Goal: Task Accomplishment & Management: Use online tool/utility

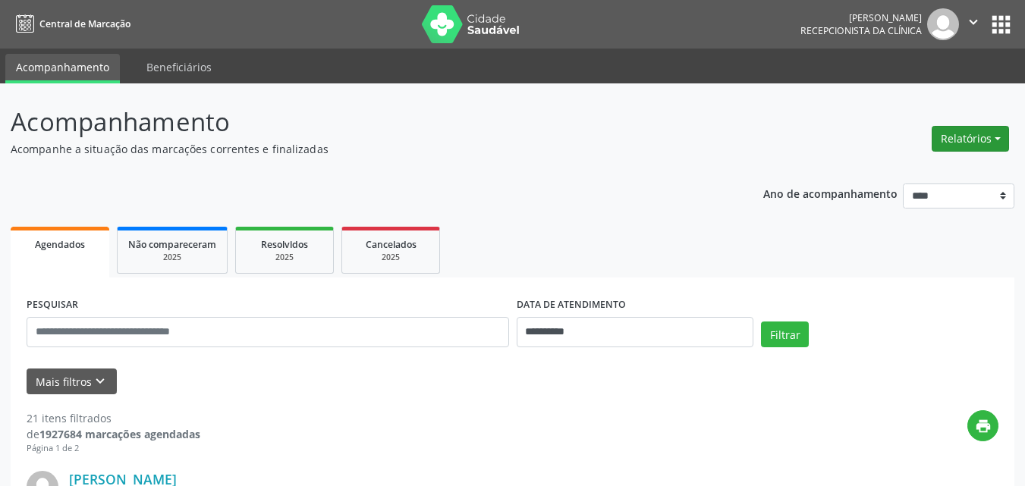
click at [961, 145] on button "Relatórios" at bounding box center [970, 139] width 77 height 26
click at [893, 174] on link "Agendamentos" at bounding box center [928, 171] width 163 height 21
select select "*"
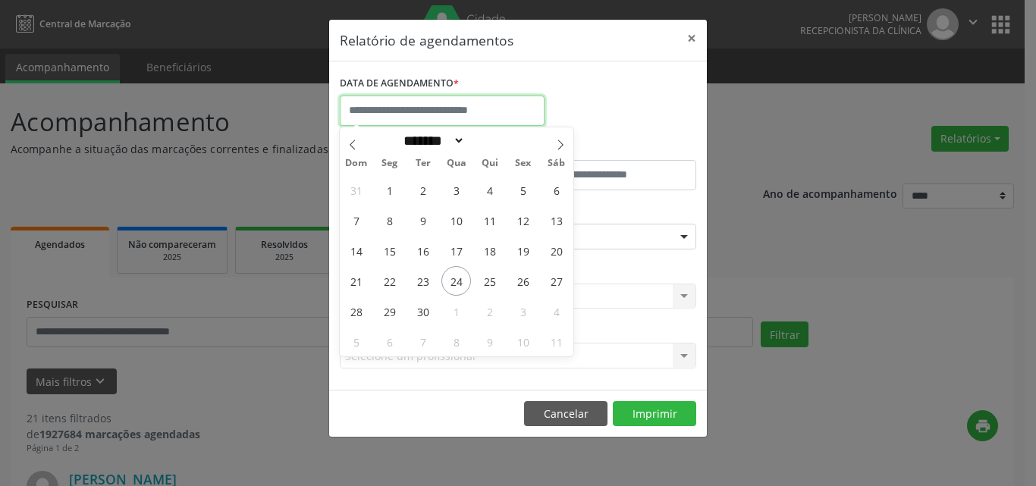
click at [418, 116] on input "text" at bounding box center [442, 111] width 205 height 30
click at [455, 283] on span "24" at bounding box center [457, 281] width 30 height 30
type input "**********"
click at [461, 285] on span "24" at bounding box center [457, 281] width 30 height 30
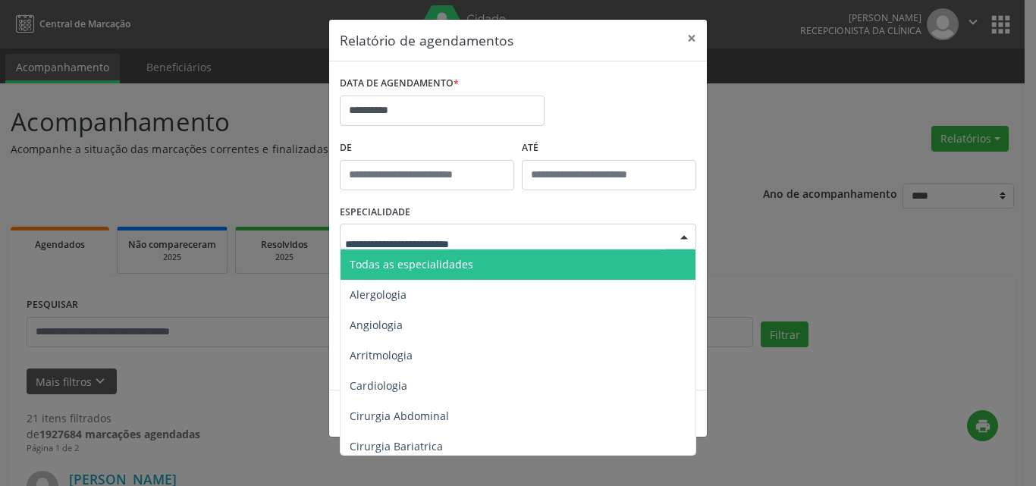
click at [392, 266] on span "Todas as especialidades" at bounding box center [412, 264] width 124 height 14
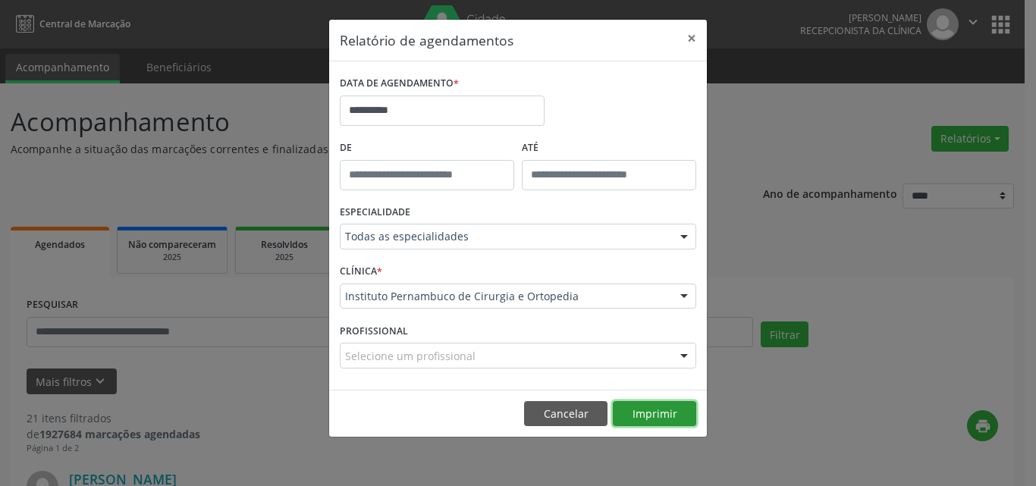
click at [640, 401] on button "Imprimir" at bounding box center [654, 414] width 83 height 26
